Goal: Transaction & Acquisition: Purchase product/service

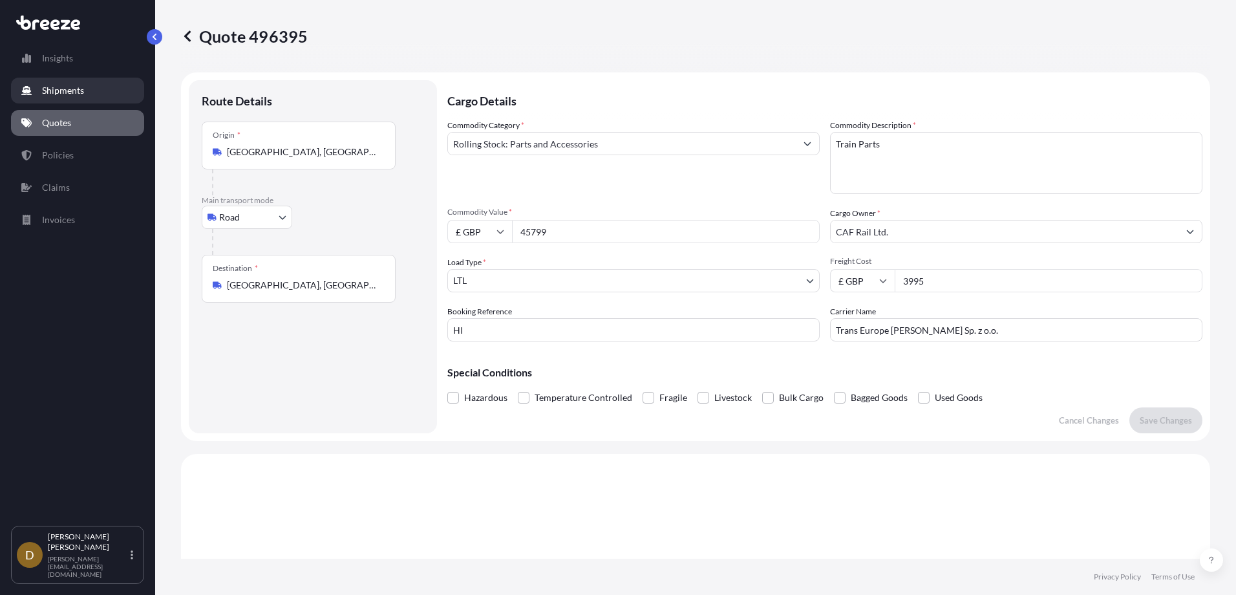
select select "Road"
select select "1"
drag, startPoint x: 1060, startPoint y: 33, endPoint x: 824, endPoint y: 63, distance: 238.5
click at [1041, 37] on div "Quote 496395" at bounding box center [695, 36] width 1029 height 21
click at [51, 120] on p "Quotes" at bounding box center [56, 122] width 29 height 13
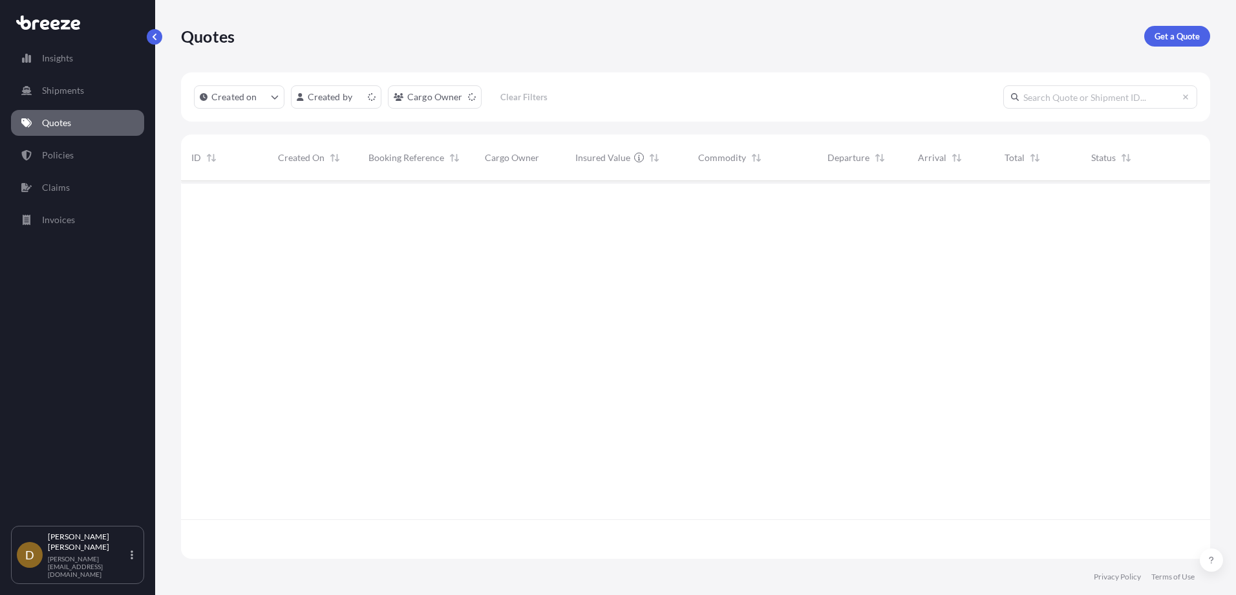
scroll to position [375, 1019]
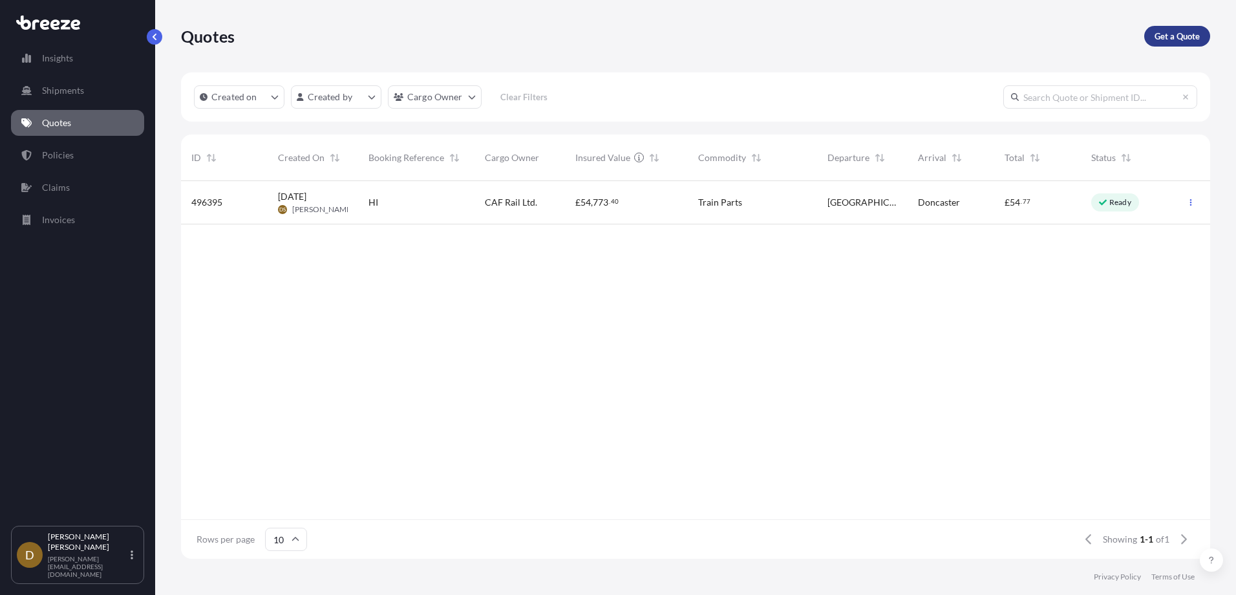
click at [1182, 35] on p "Get a Quote" at bounding box center [1177, 36] width 45 height 13
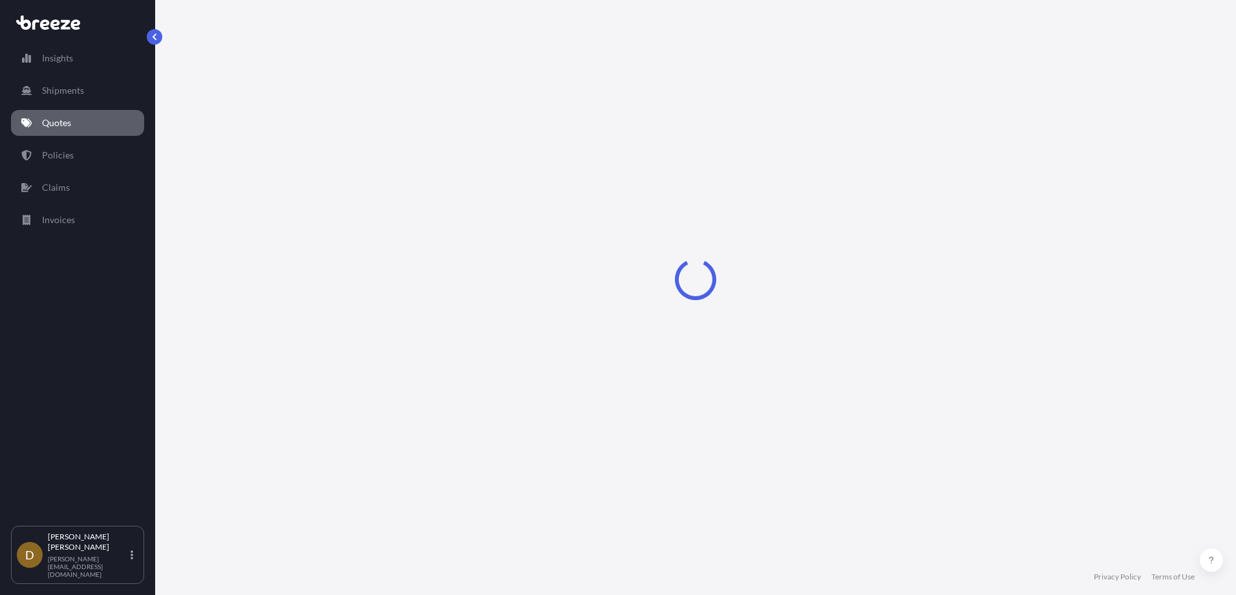
select select "Sea"
select select "1"
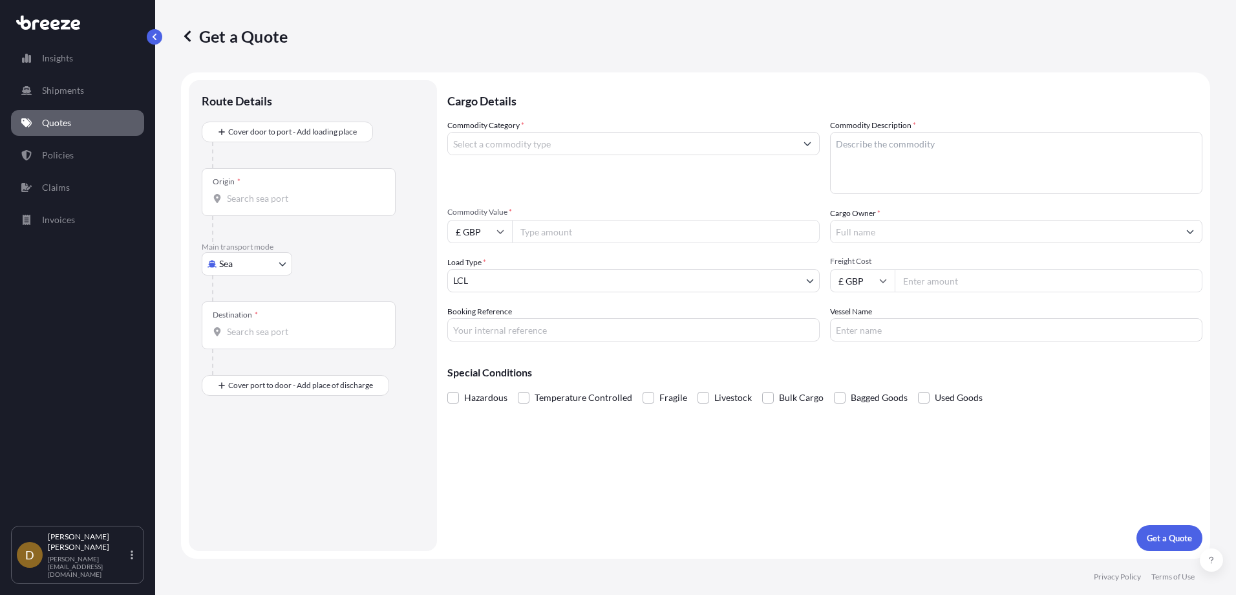
click at [281, 264] on body "Insights Shipments Quotes Policies Claims Invoices D [PERSON_NAME] [PERSON_NAME…" at bounding box center [618, 297] width 1236 height 595
click at [252, 343] on div "Road" at bounding box center [247, 343] width 80 height 23
select select "Road"
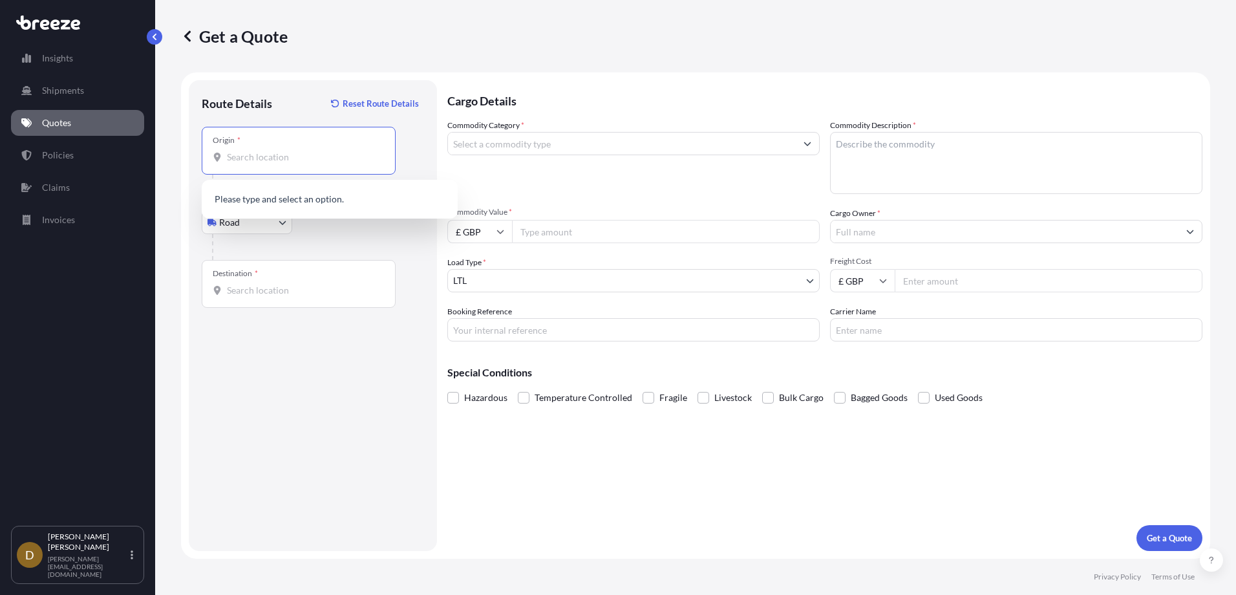
click at [277, 155] on input "Origin *" at bounding box center [303, 157] width 153 height 13
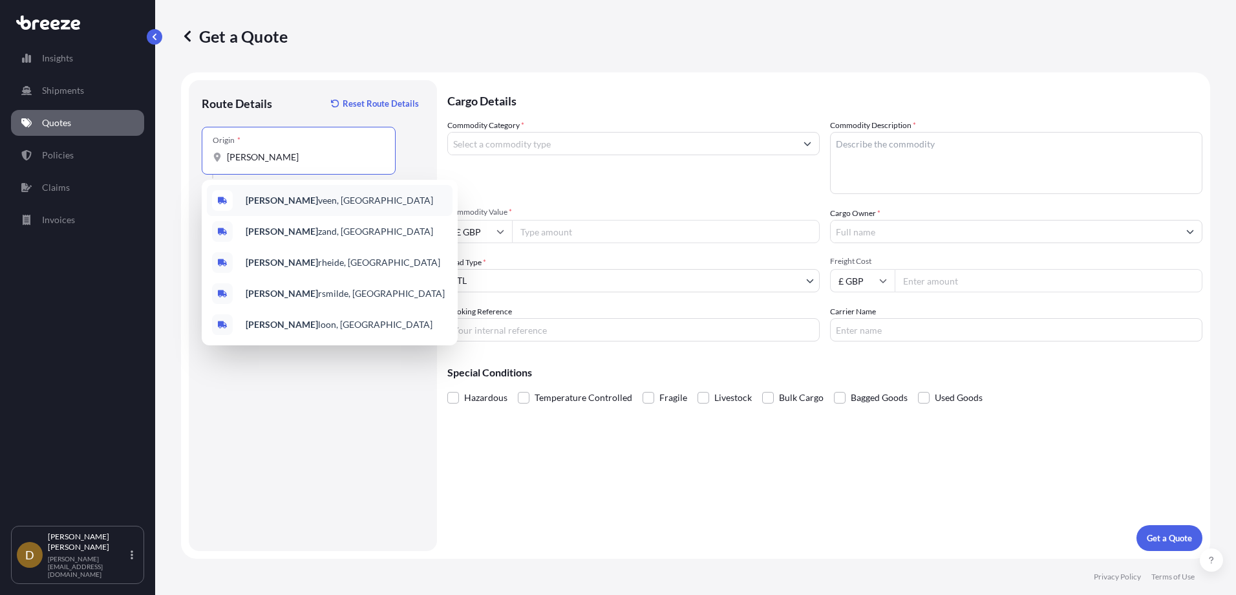
click at [323, 197] on span "[PERSON_NAME] [PERSON_NAME], [GEOGRAPHIC_DATA]" at bounding box center [339, 200] width 187 height 13
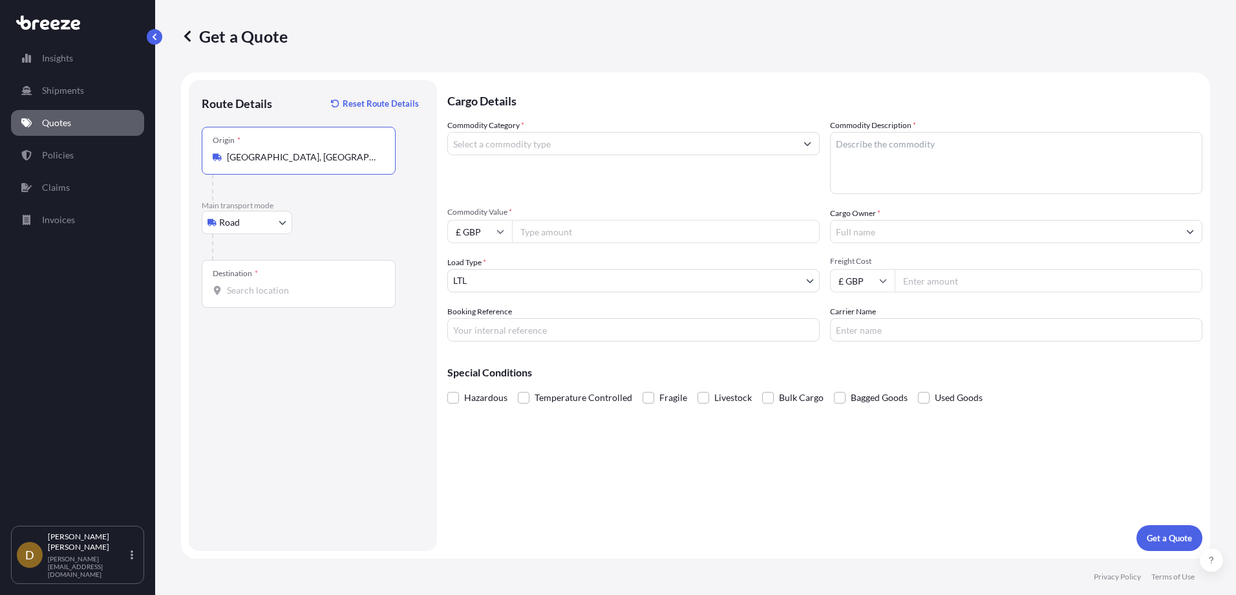
type input "[GEOGRAPHIC_DATA], [GEOGRAPHIC_DATA]"
click at [260, 290] on input "Destination *" at bounding box center [303, 290] width 153 height 13
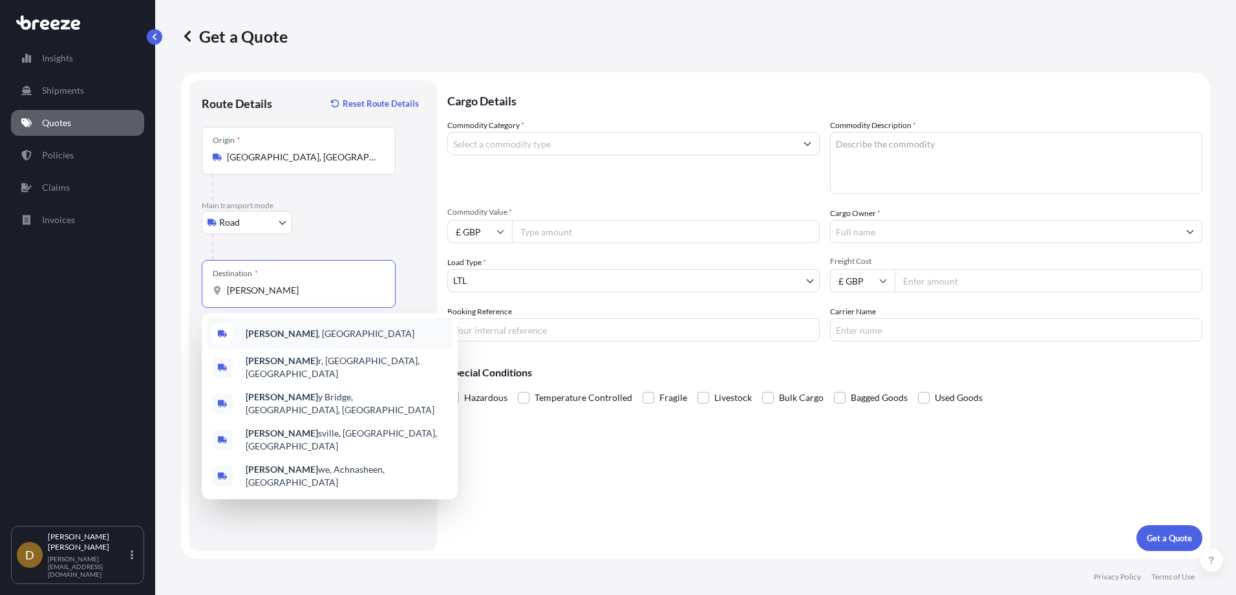
click at [263, 334] on b "[PERSON_NAME]" at bounding box center [282, 333] width 72 height 11
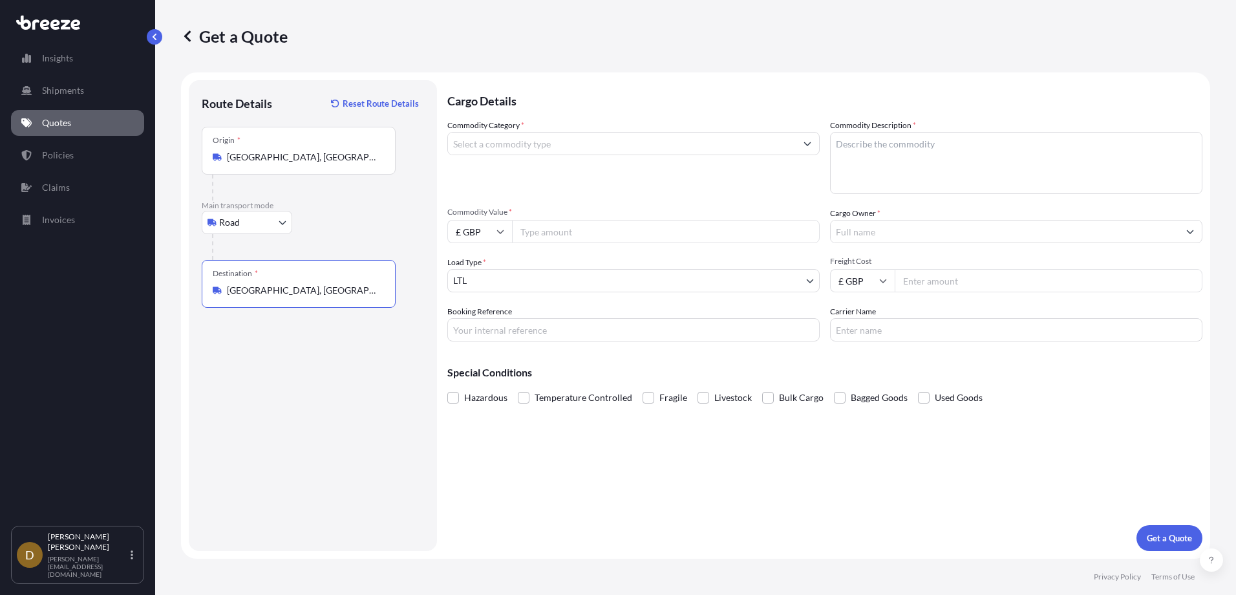
type input "[GEOGRAPHIC_DATA], [GEOGRAPHIC_DATA]"
click at [548, 143] on input "Commodity Category *" at bounding box center [622, 143] width 348 height 23
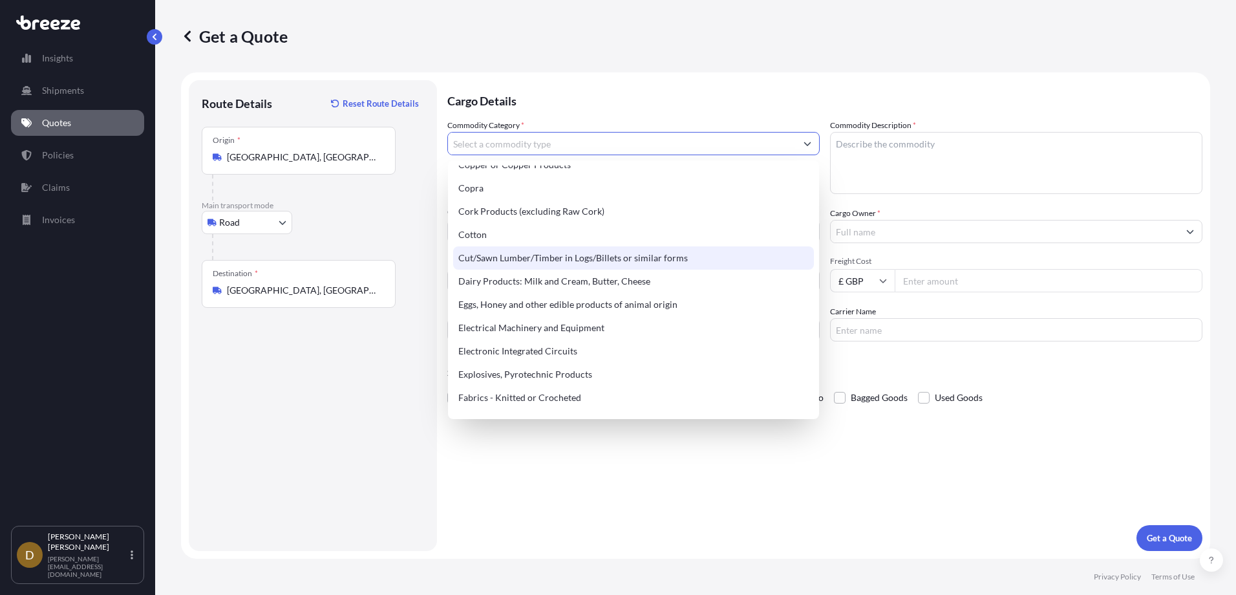
scroll to position [646, 0]
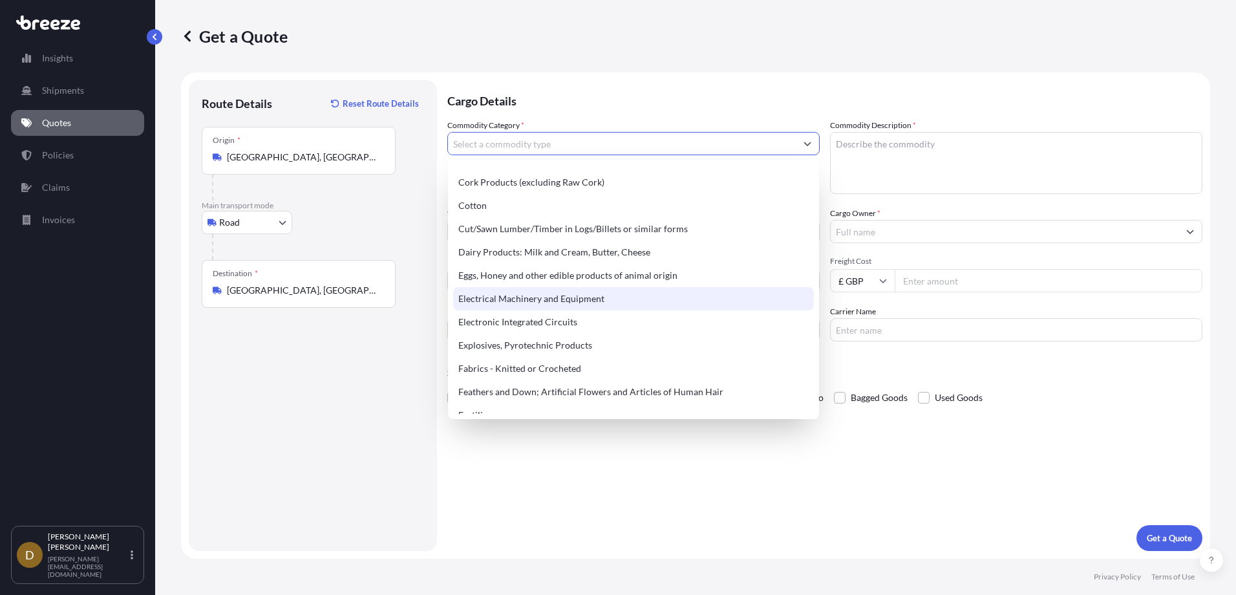
click at [578, 301] on div "Electrical Machinery and Equipment" at bounding box center [633, 298] width 361 height 23
type input "Electrical Machinery and Equipment"
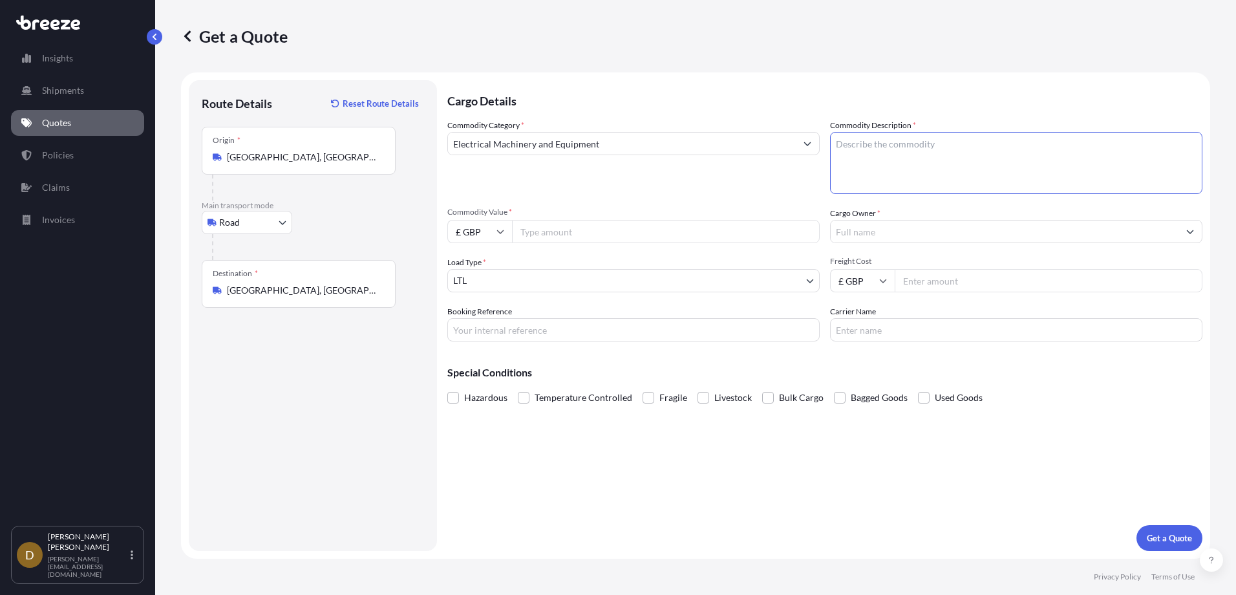
click at [902, 152] on textarea "Commodity Description *" at bounding box center [1016, 163] width 372 height 62
type textarea "ATM Machine Parts"
click at [498, 231] on icon at bounding box center [500, 232] width 7 height 4
click at [484, 262] on div "€ EUR" at bounding box center [480, 267] width 54 height 25
type input "€ EUR"
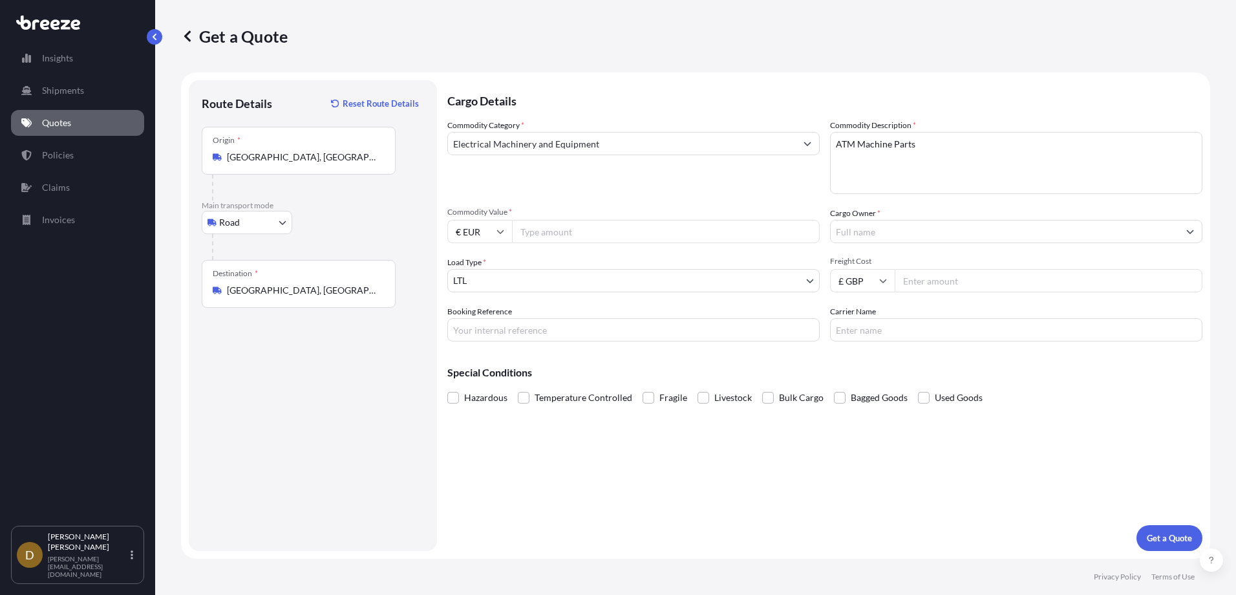
click at [545, 227] on input "Commodity Value *" at bounding box center [666, 231] width 308 height 23
type input "1816.13"
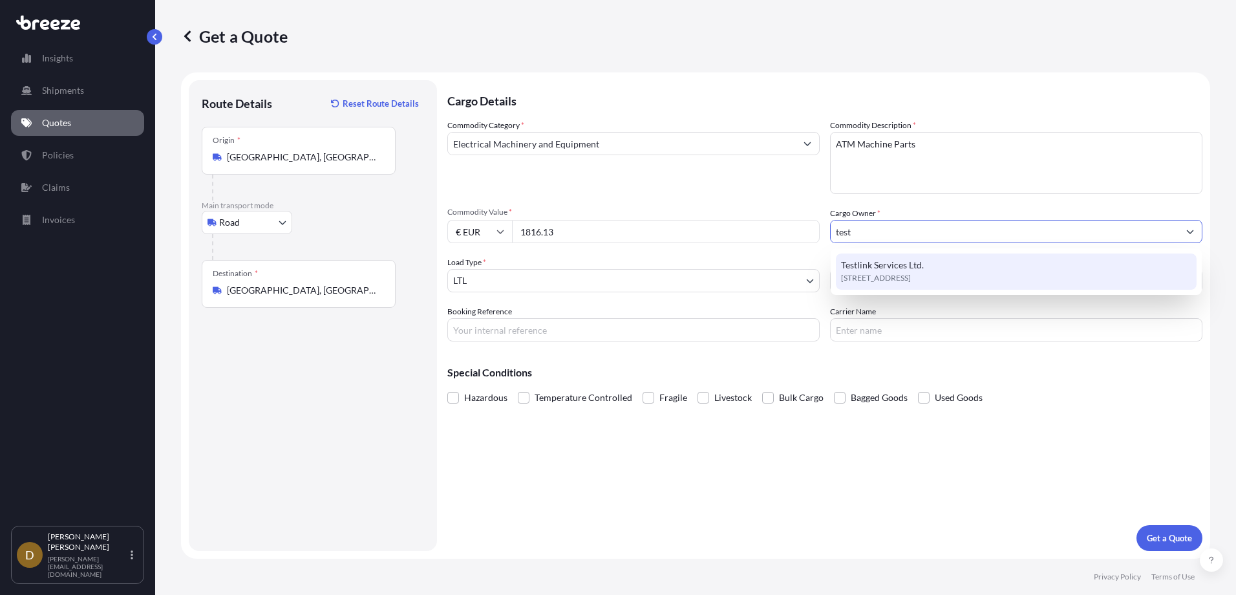
click at [926, 264] on div "Testlink Services Ltd. [STREET_ADDRESS]" at bounding box center [1016, 271] width 361 height 36
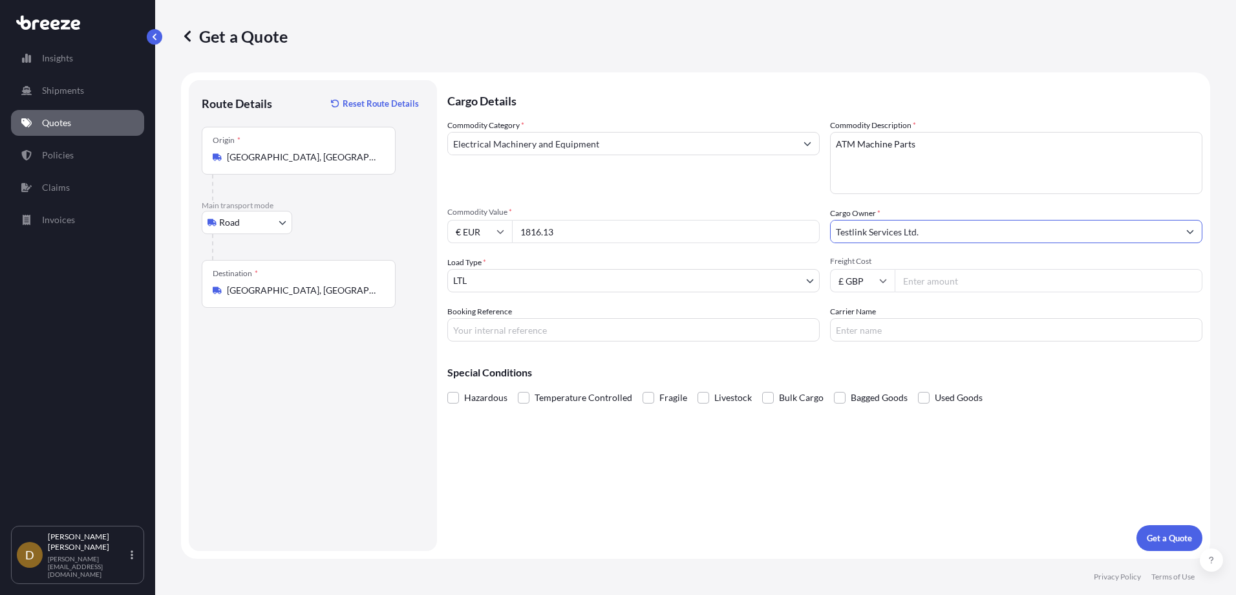
type input "Testlink Services Ltd."
click at [946, 283] on input "Freight Cost" at bounding box center [1049, 280] width 308 height 23
type input "1250.00"
click at [1136, 525] on button "Get a Quote" at bounding box center [1169, 538] width 66 height 26
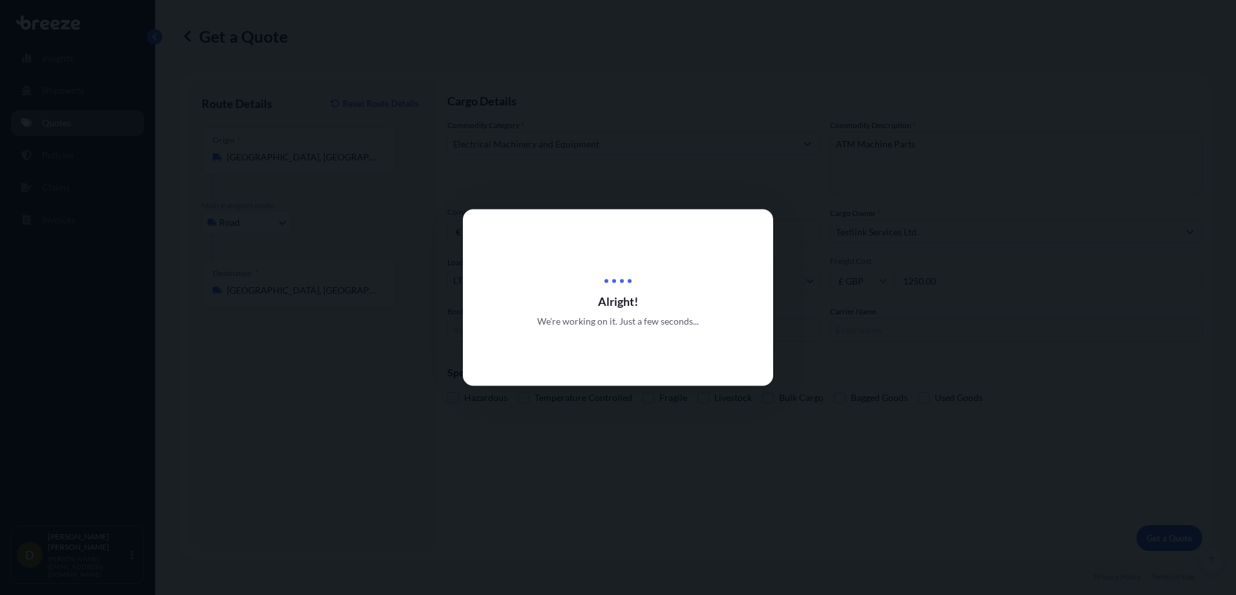
click at [800, 329] on div at bounding box center [618, 297] width 1236 height 595
select select "Road"
select select "1"
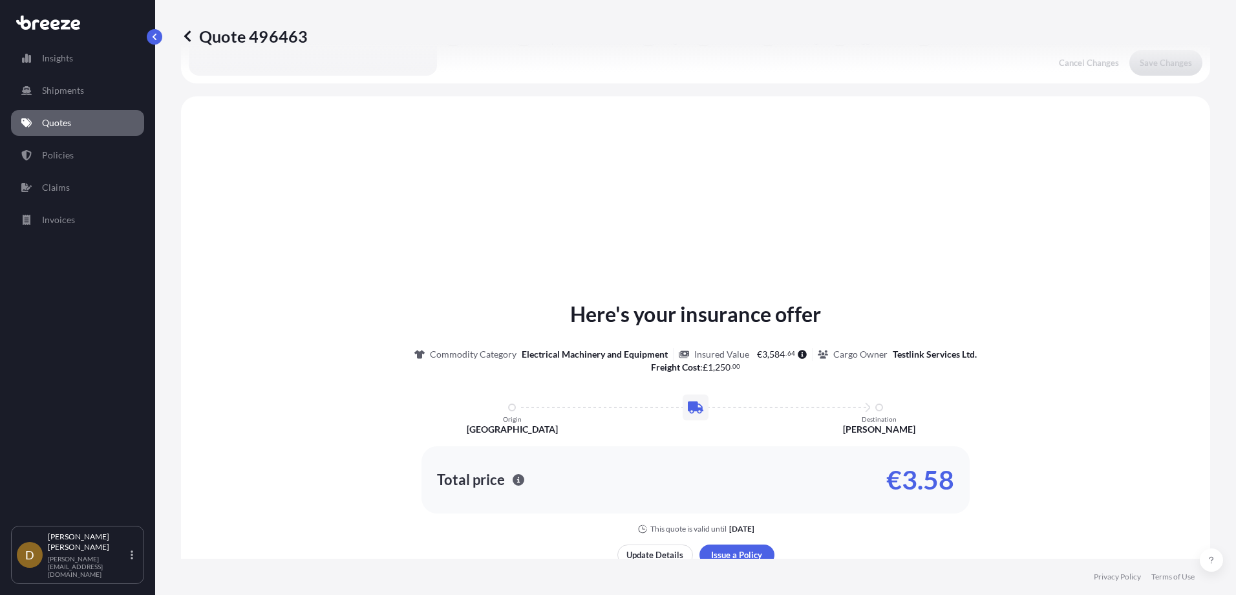
click at [815, 330] on div "Here's your insurance offer Commodity Category Electrical Machinery and Equipme…" at bounding box center [695, 445] width 993 height 663
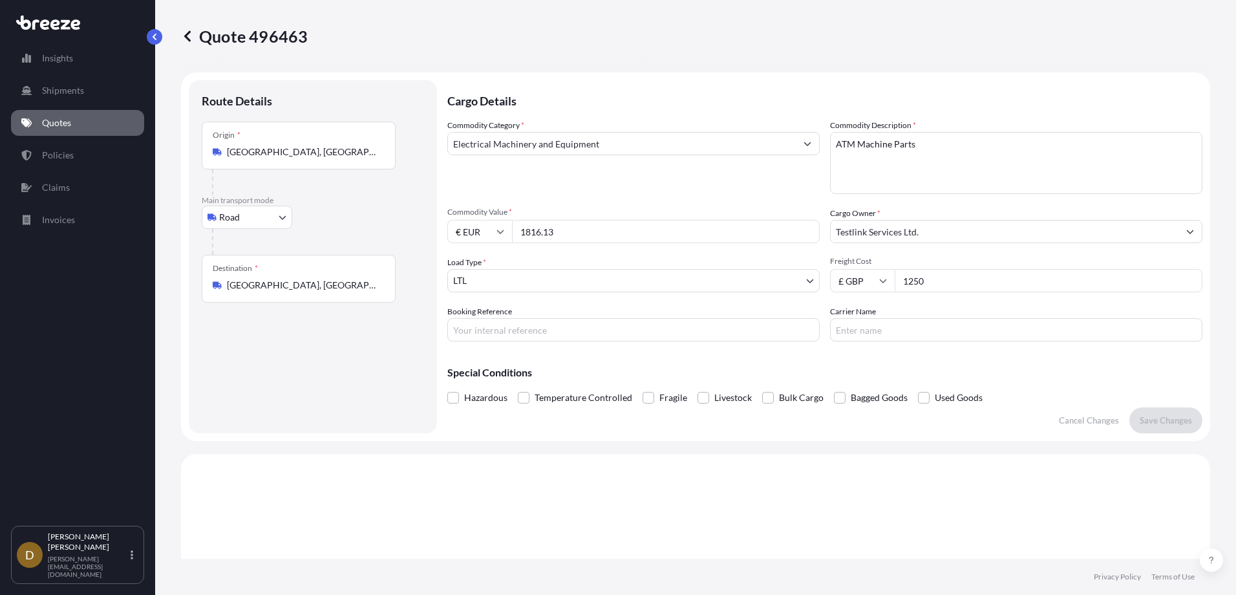
drag, startPoint x: 902, startPoint y: 283, endPoint x: 1070, endPoint y: 268, distance: 168.0
click at [1069, 268] on div "Freight Cost £ GBP 1250" at bounding box center [1016, 274] width 372 height 36
type input "1360.00"
type input "HI84981"
type input "BeeDee Express"
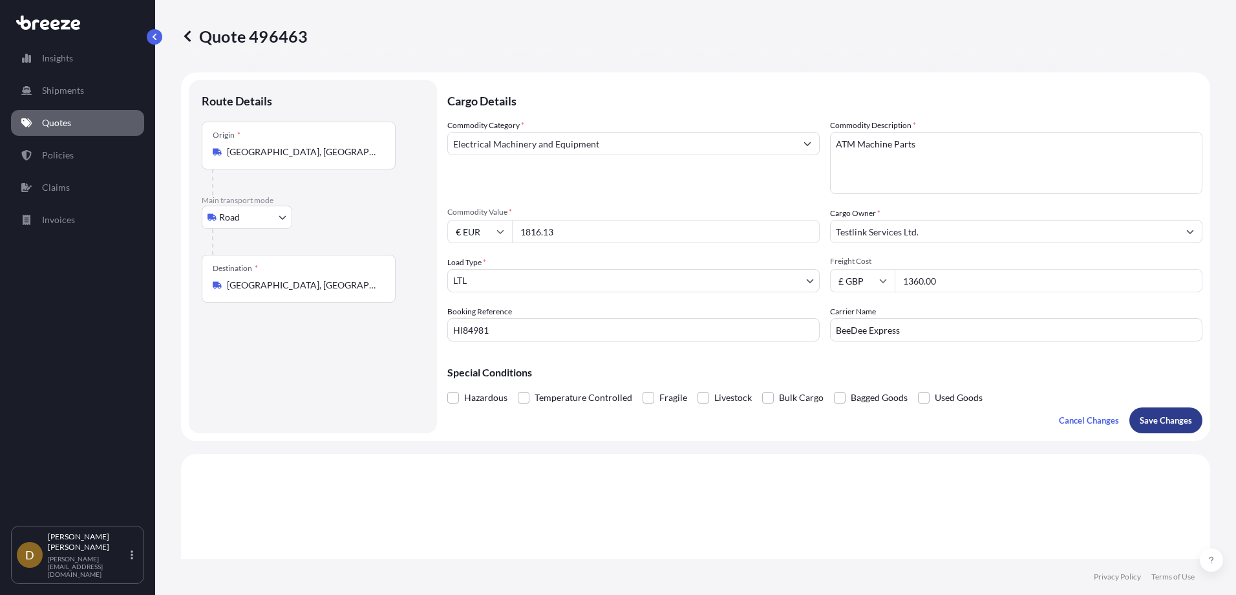
click at [1160, 414] on p "Save Changes" at bounding box center [1166, 420] width 52 height 13
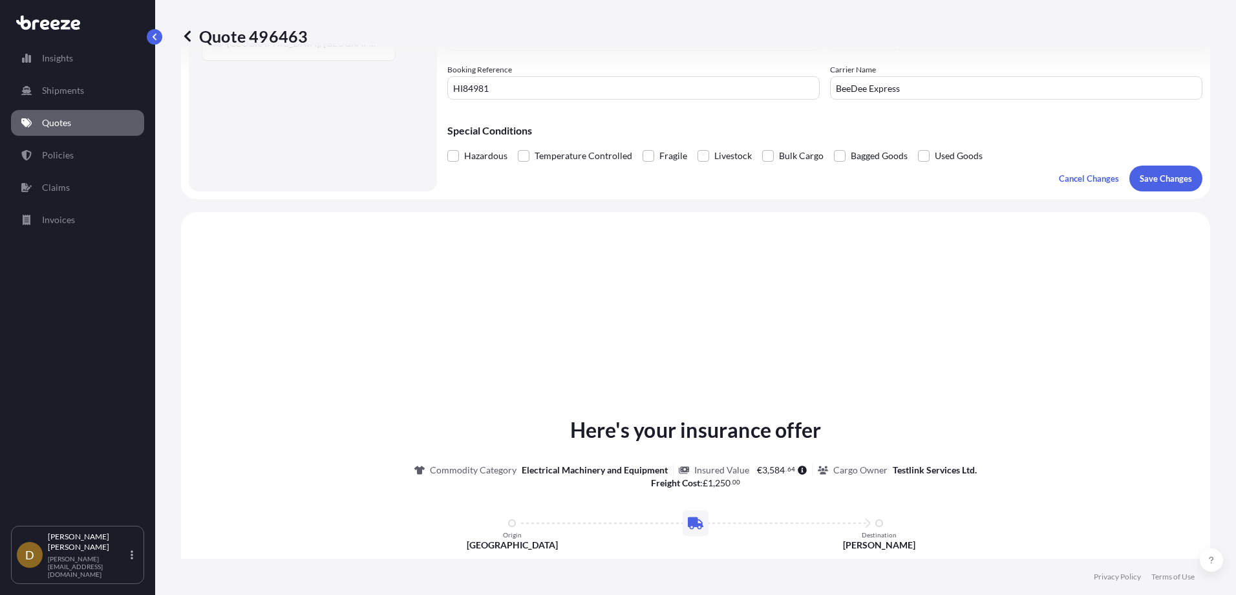
scroll to position [389, 0]
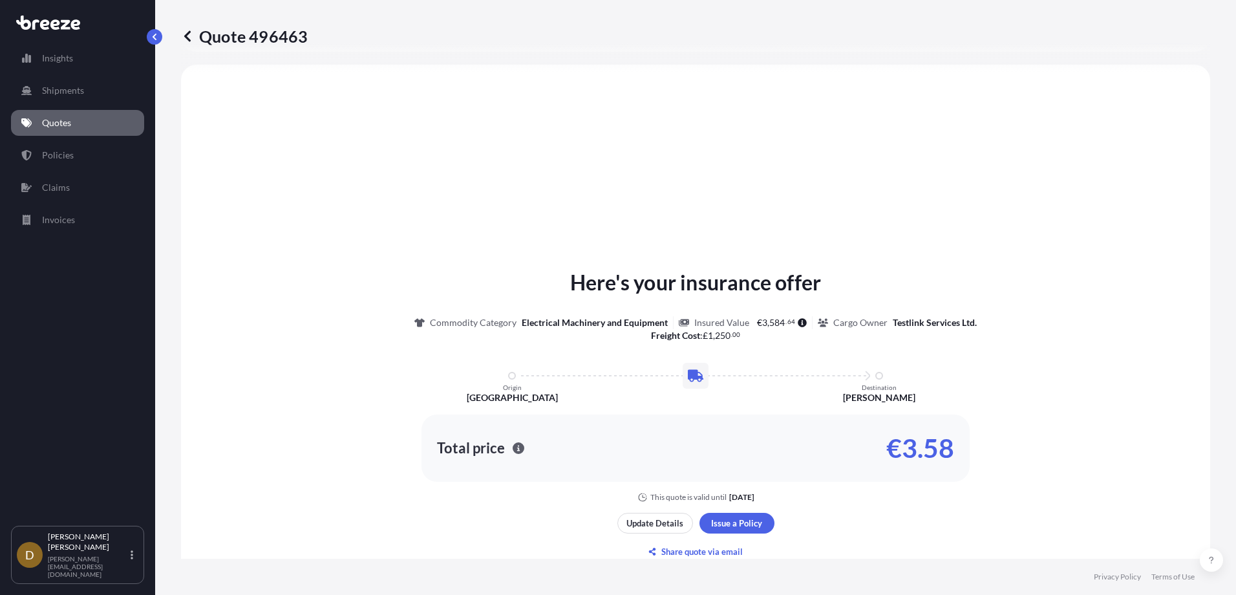
select select "Road"
select select "1"
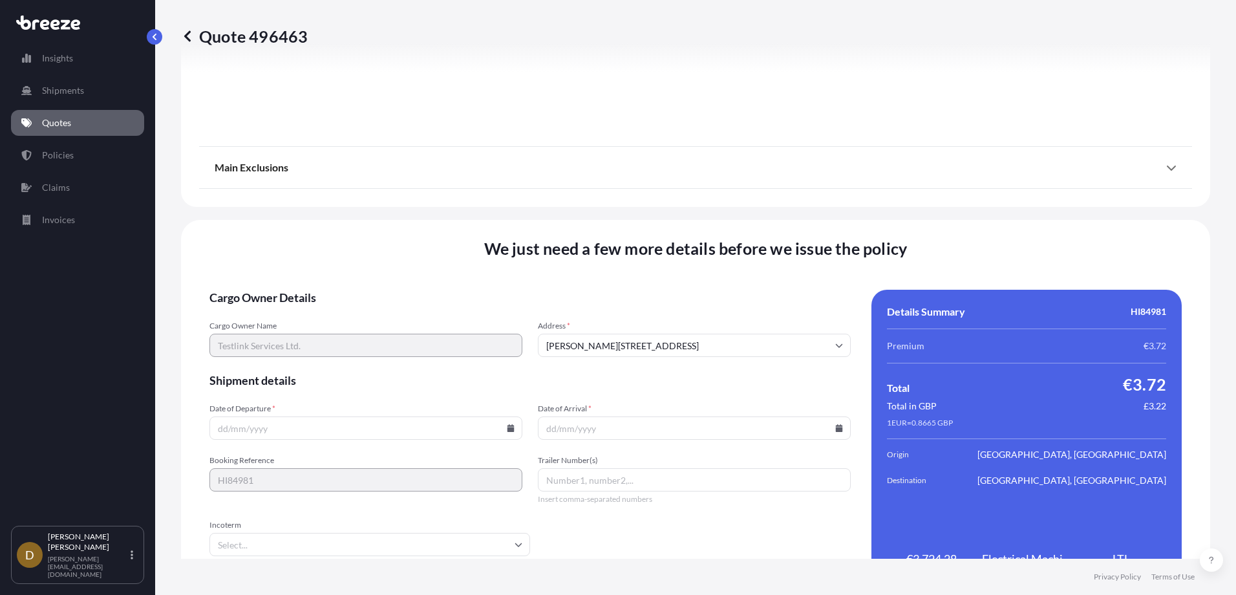
scroll to position [1457, 0]
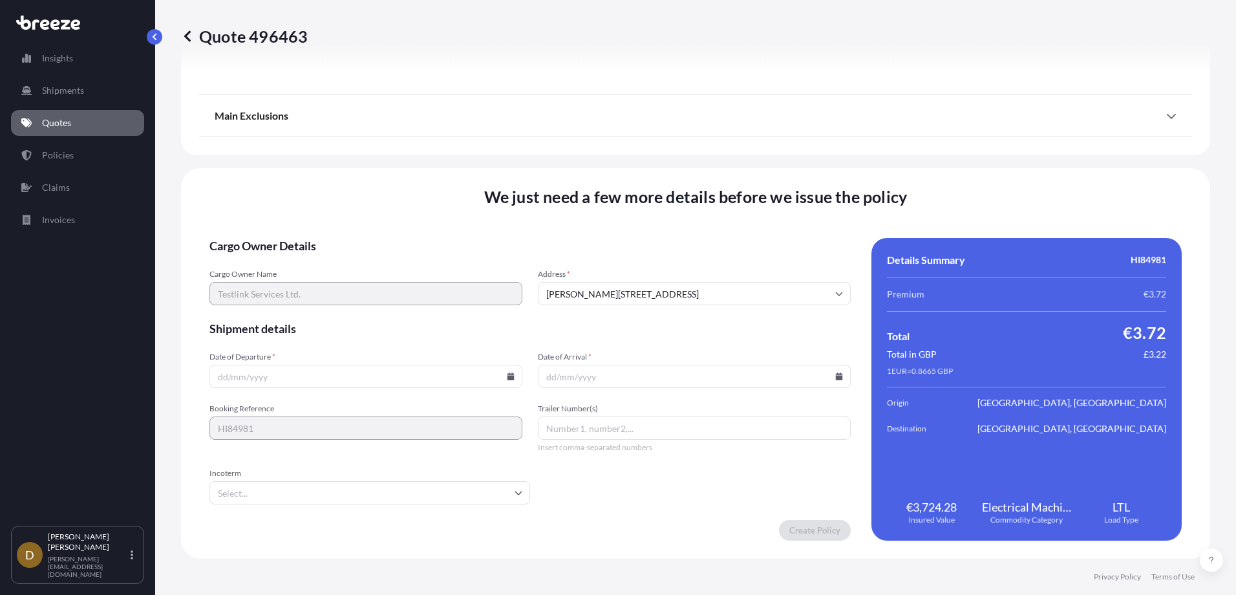
click at [215, 376] on input "Date of Departure *" at bounding box center [365, 376] width 313 height 23
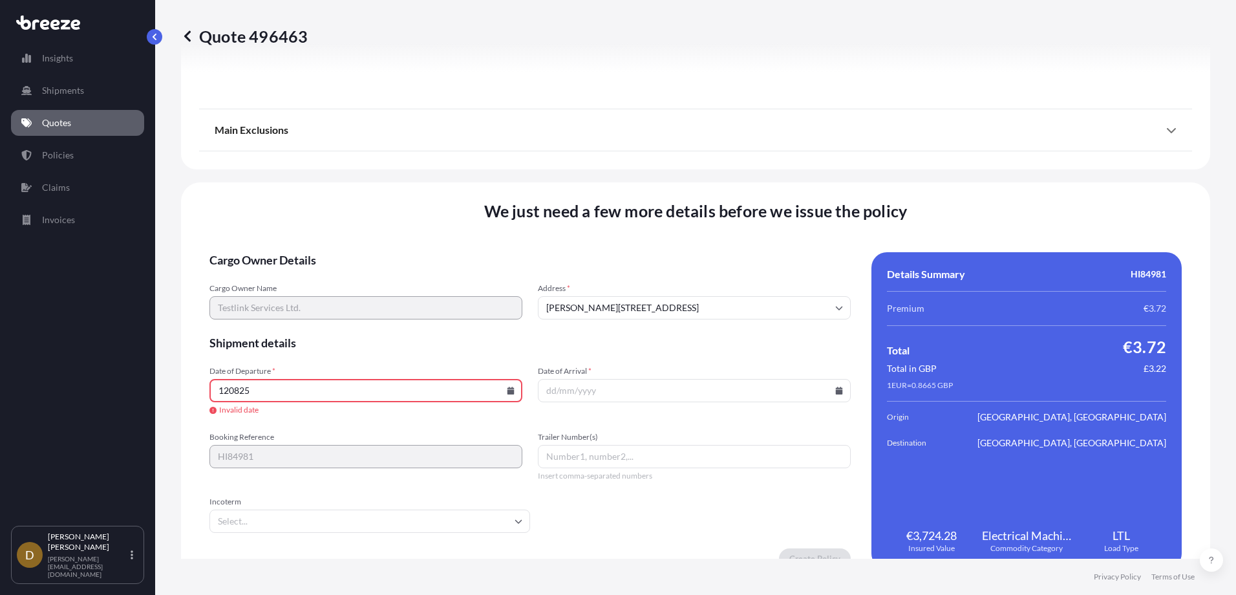
drag, startPoint x: 281, startPoint y: 390, endPoint x: 206, endPoint y: 343, distance: 88.3
click at [173, 385] on div "Quote 496463 Route Details Place of loading Road Road Rail Origin * [GEOGRAPHIC…" at bounding box center [695, 279] width 1081 height 559
click at [507, 391] on icon at bounding box center [510, 391] width 7 height 8
click at [299, 276] on button "12" at bounding box center [304, 275] width 21 height 21
type input "[DATE]"
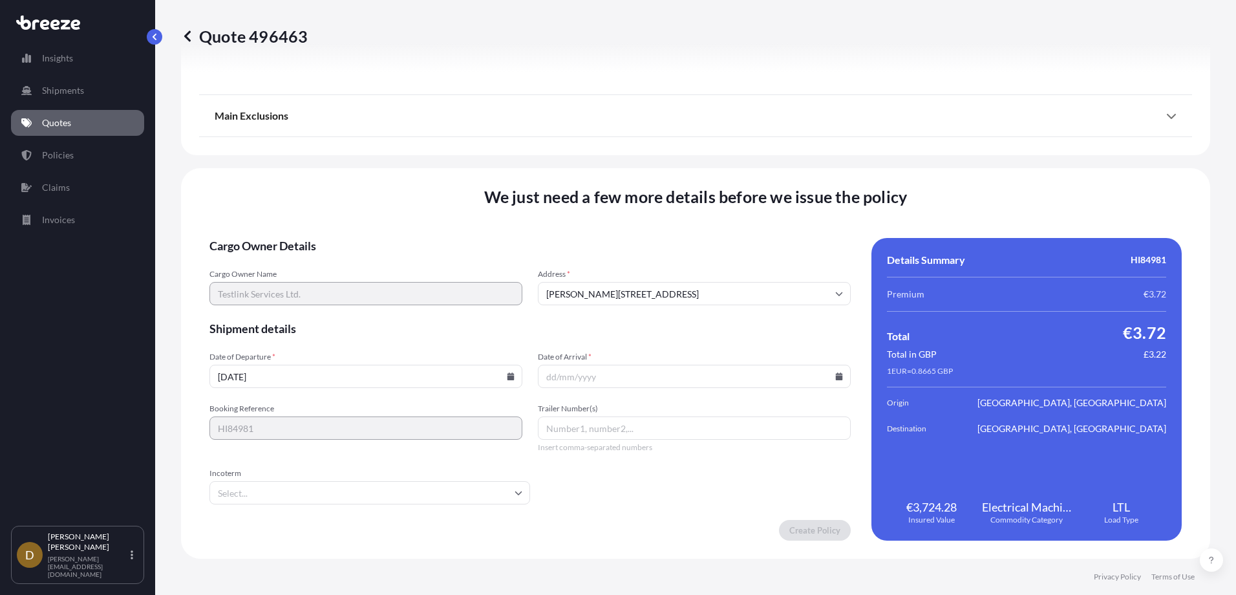
click at [836, 376] on icon at bounding box center [839, 376] width 7 height 8
click at [662, 259] on button "13" at bounding box center [659, 261] width 21 height 21
type input "[DATE]"
